Goal: Information Seeking & Learning: Learn about a topic

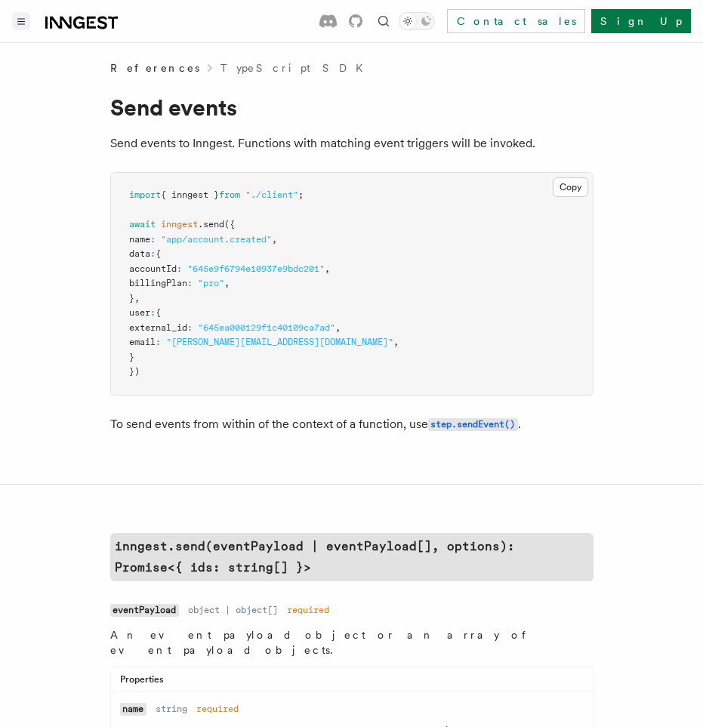
click at [23, 20] on icon "Toggle navigation" at bounding box center [21, 21] width 8 height 7
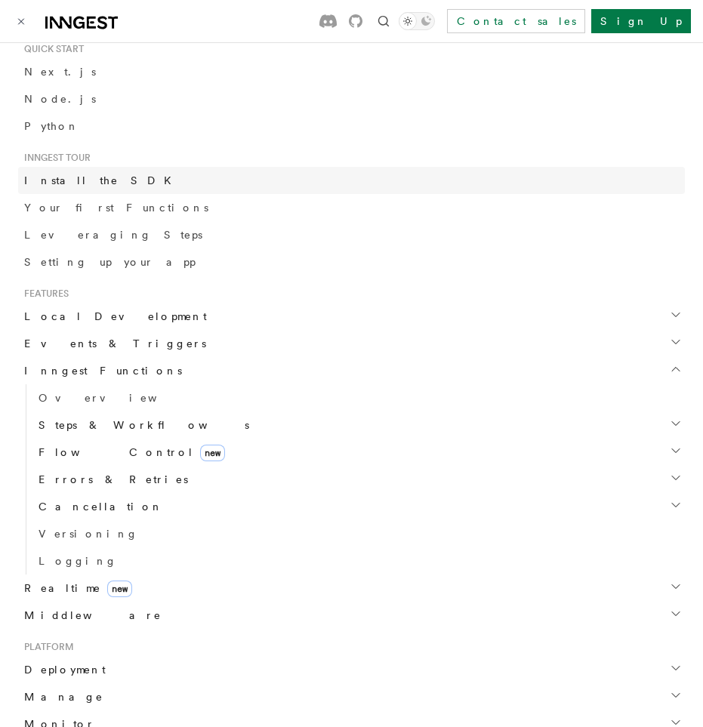
scroll to position [211, 0]
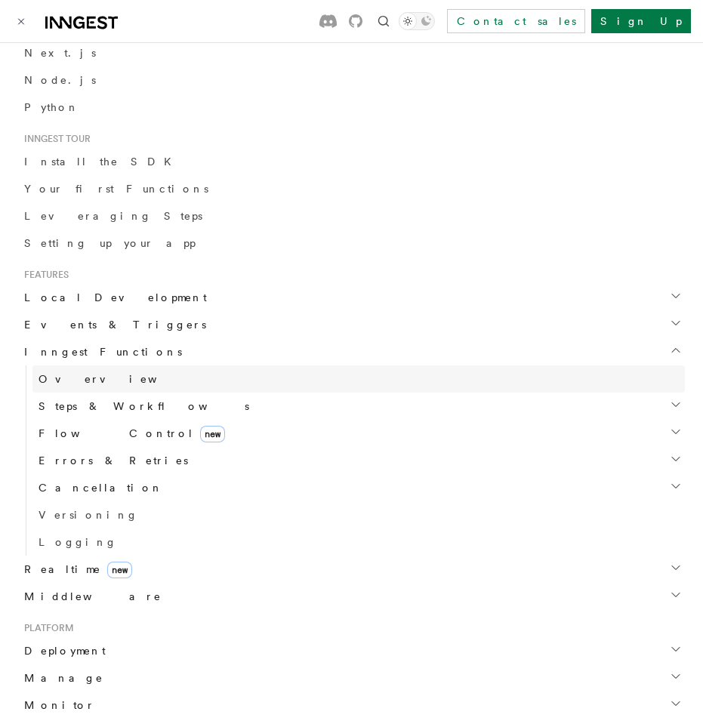
click at [54, 378] on span "Overview" at bounding box center [117, 379] width 156 height 12
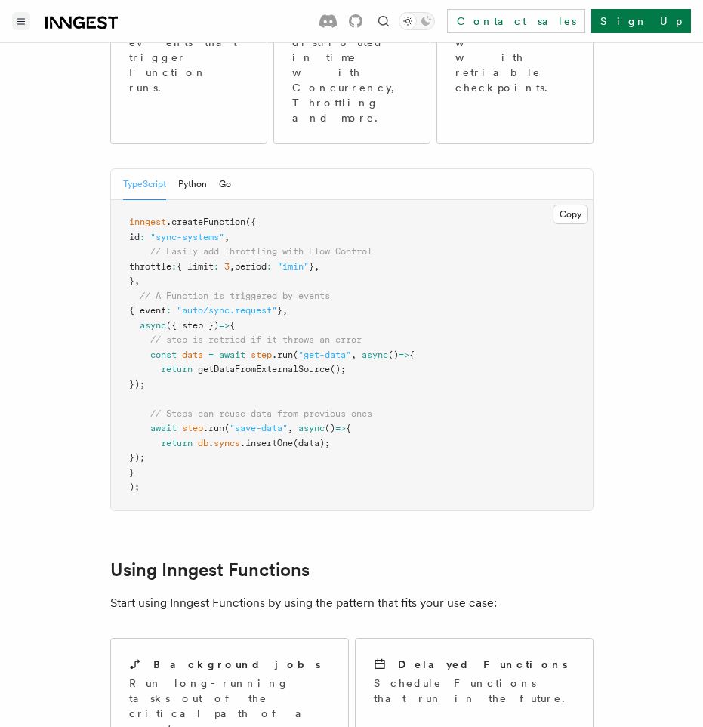
scroll to position [91, 0]
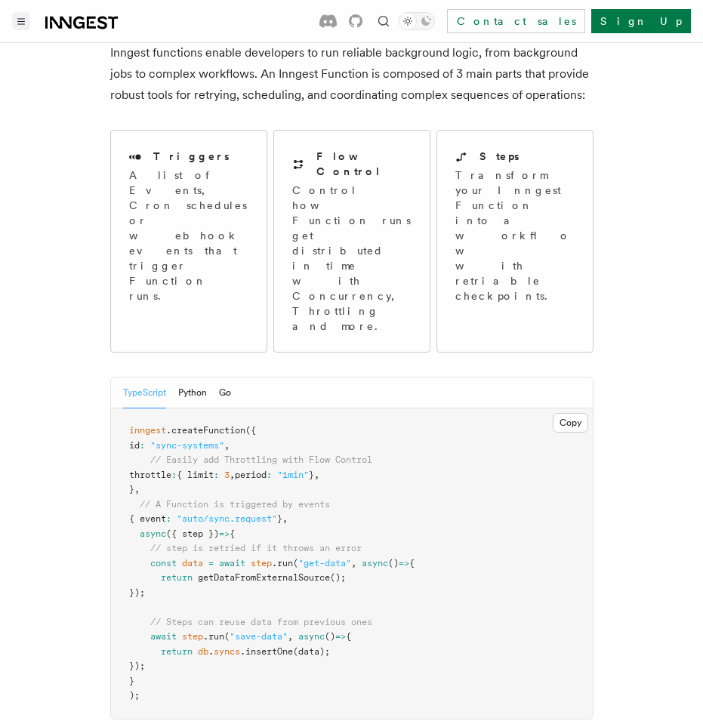
click at [20, 19] on icon "Toggle navigation" at bounding box center [21, 21] width 7 height 5
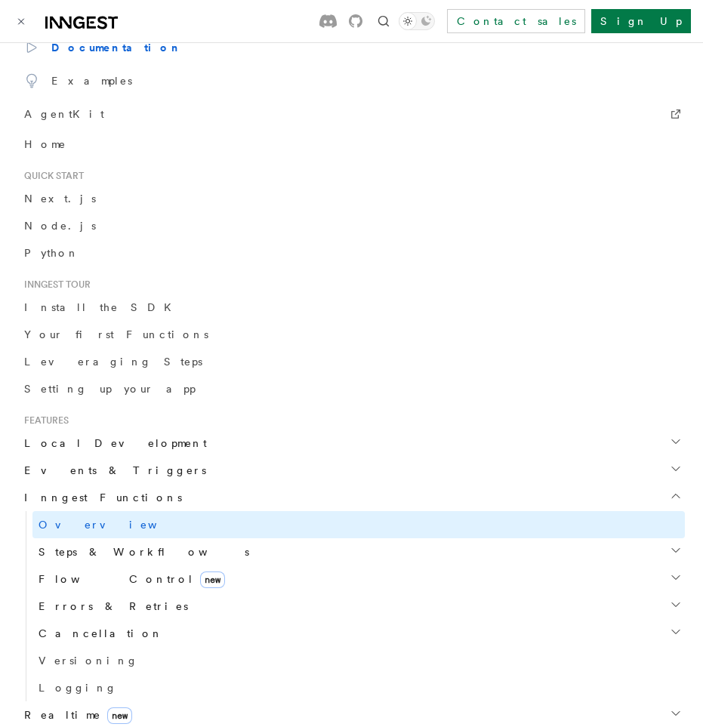
scroll to position [79, 0]
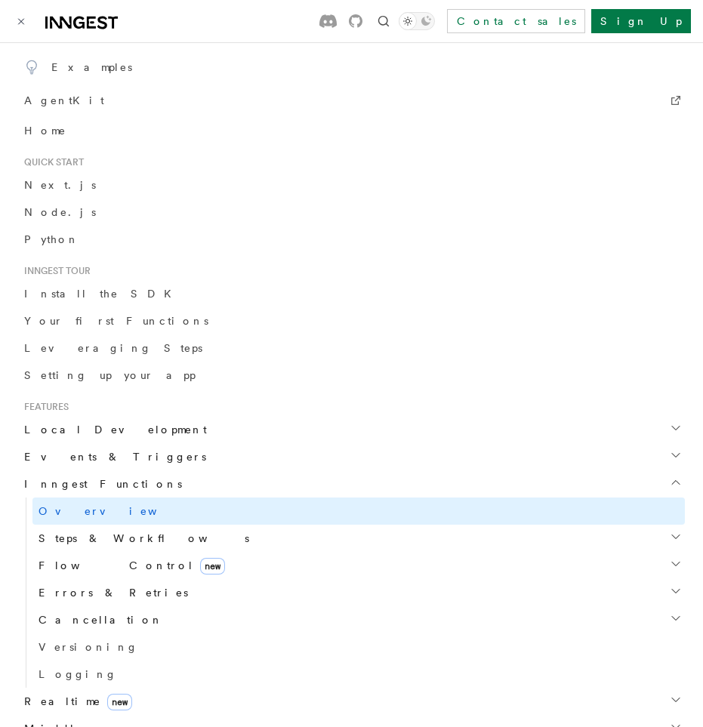
click at [89, 535] on span "Steps & Workflows" at bounding box center [140, 538] width 217 height 15
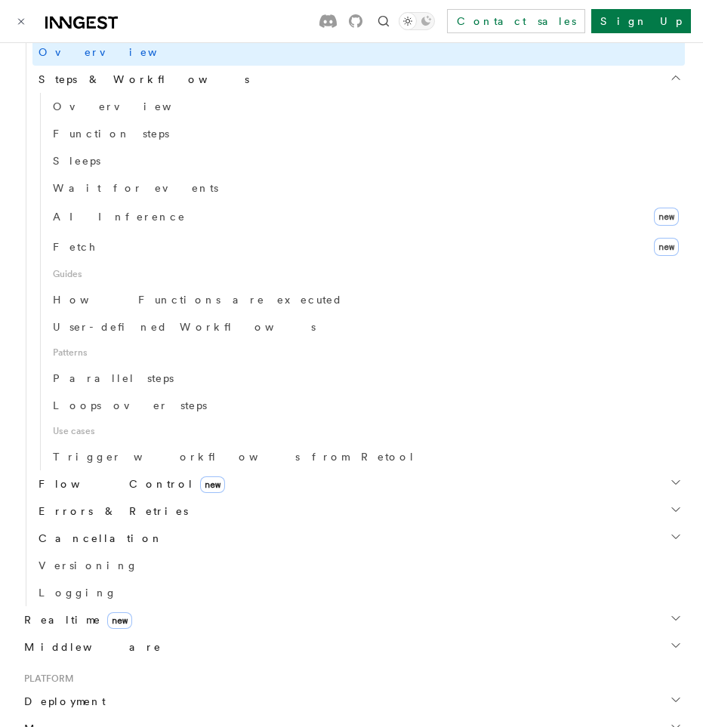
scroll to position [553, 0]
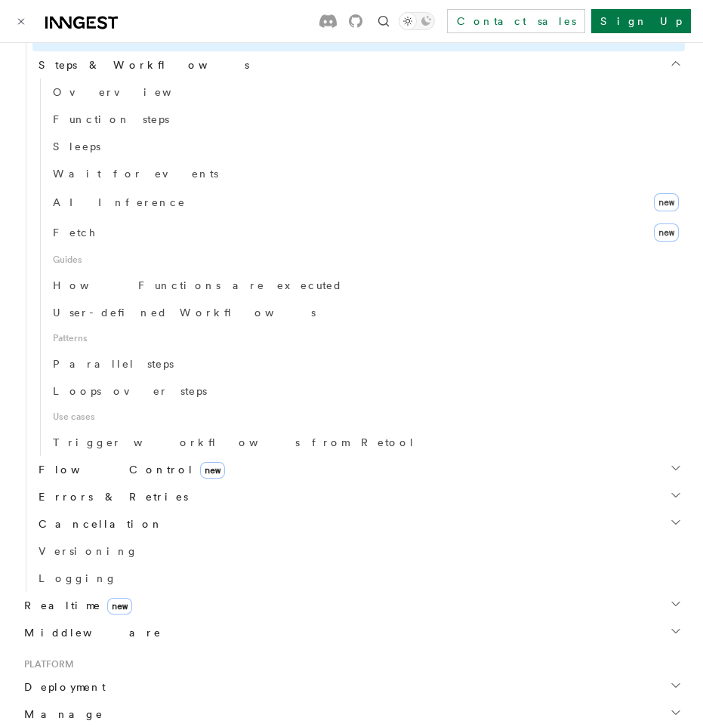
click at [66, 472] on span "Flow Control new" at bounding box center [128, 469] width 193 height 15
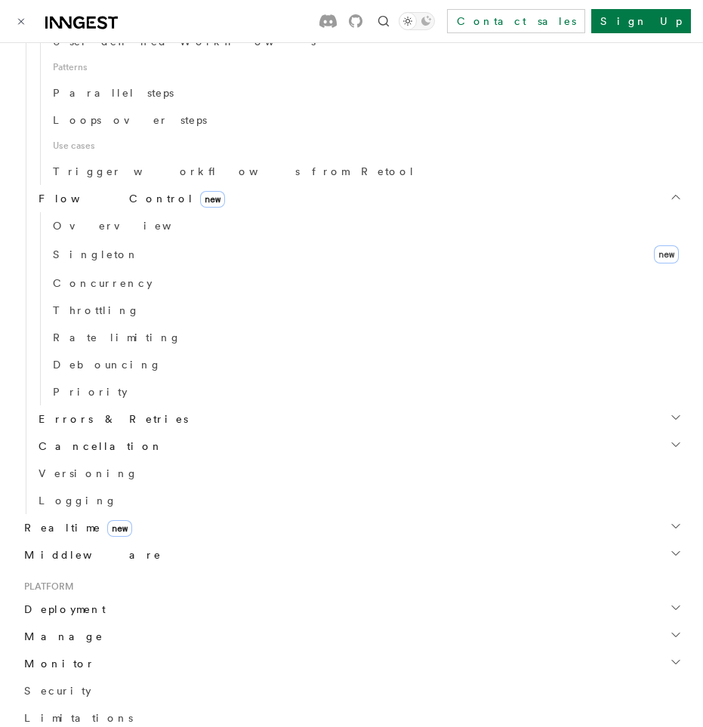
scroll to position [827, 0]
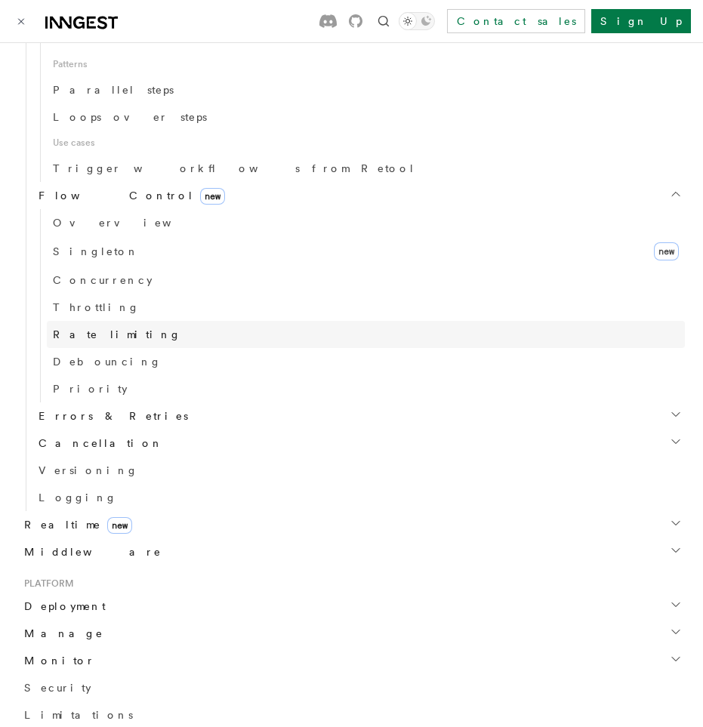
click at [104, 330] on span "Rate limiting" at bounding box center [117, 334] width 128 height 12
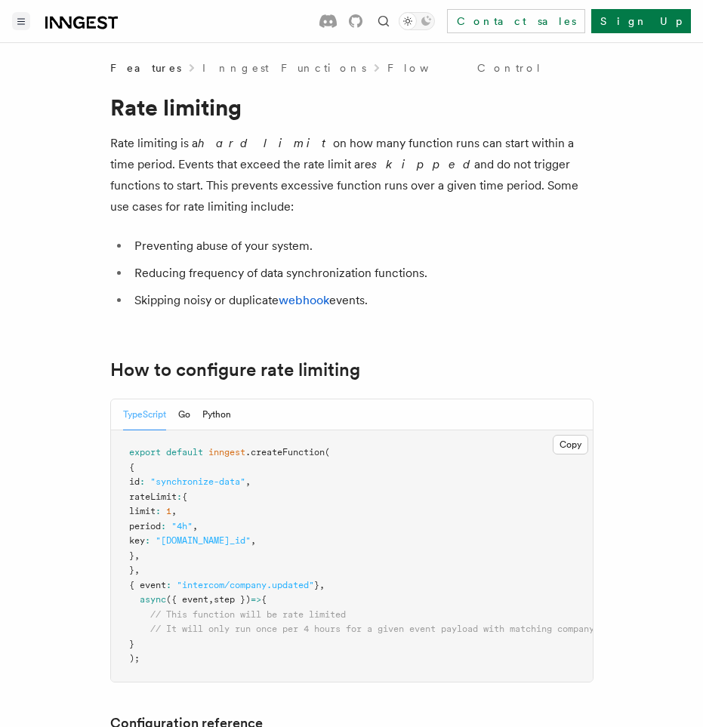
click at [23, 18] on icon "Toggle navigation" at bounding box center [21, 21] width 8 height 7
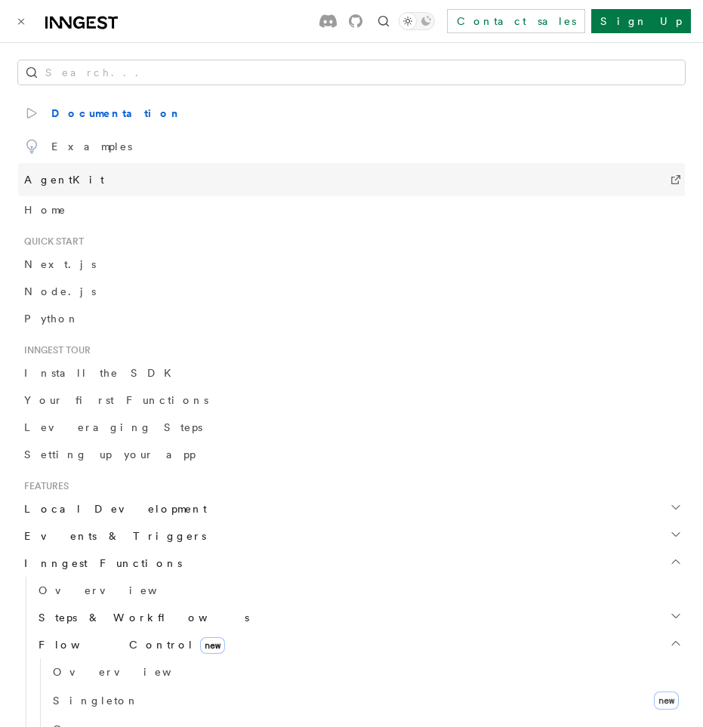
click at [60, 176] on span "AgentKit" at bounding box center [64, 179] width 80 height 21
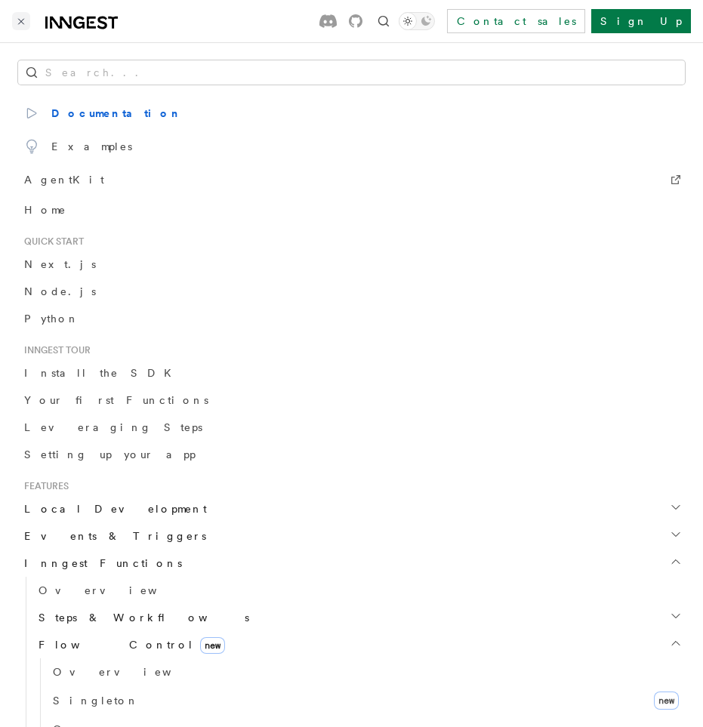
click at [22, 26] on button "Toggle navigation" at bounding box center [21, 21] width 18 height 18
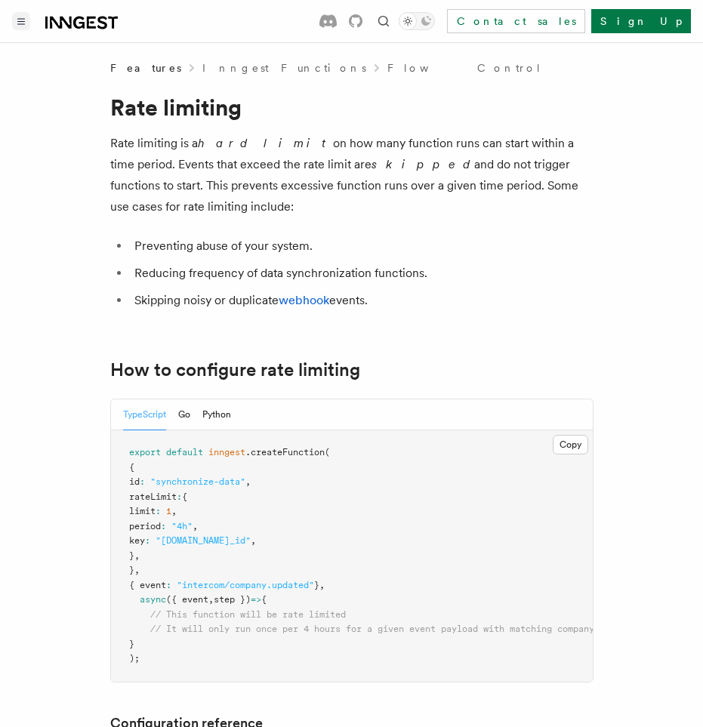
click at [13, 21] on button "Toggle navigation" at bounding box center [21, 21] width 18 height 18
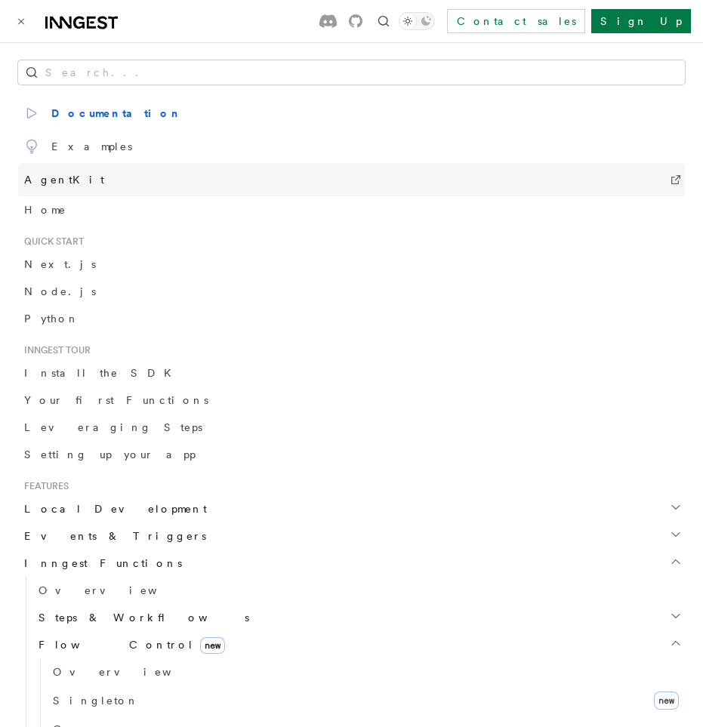
click at [52, 184] on span "AgentKit" at bounding box center [64, 179] width 80 height 21
